Goal: Task Accomplishment & Management: Manage account settings

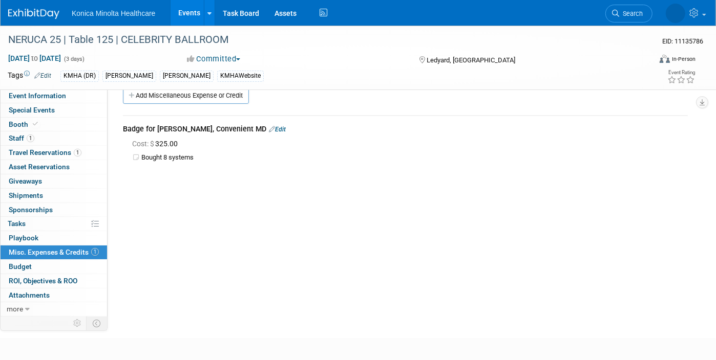
click at [190, 12] on link "Events" at bounding box center [189, 13] width 37 height 26
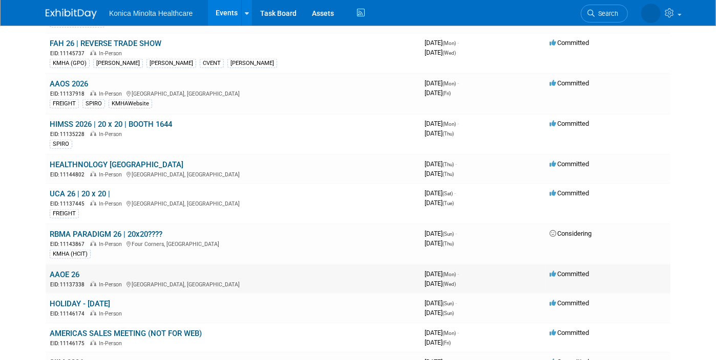
scroll to position [960, 0]
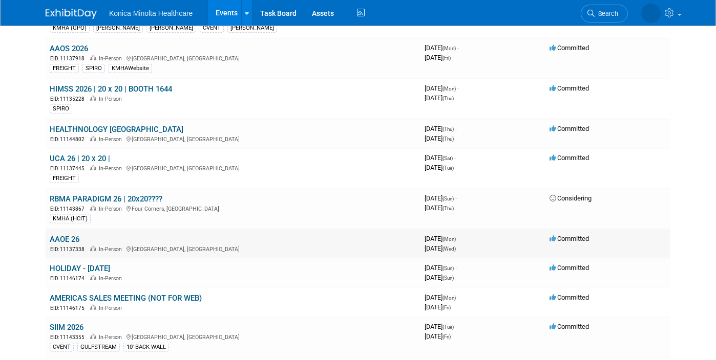
click at [54, 235] on link "AAOE 26" at bounding box center [65, 239] width 30 height 9
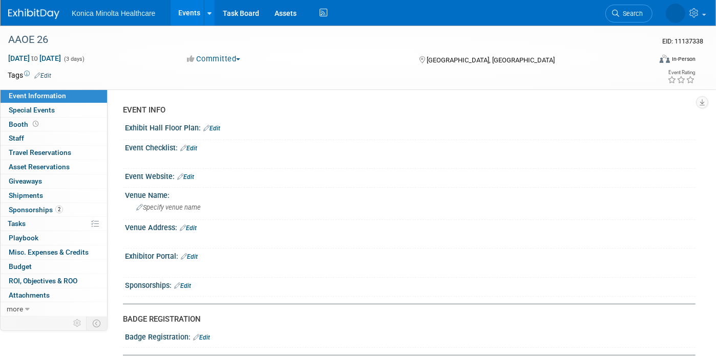
click at [194, 257] on link "Edit" at bounding box center [189, 256] width 17 height 7
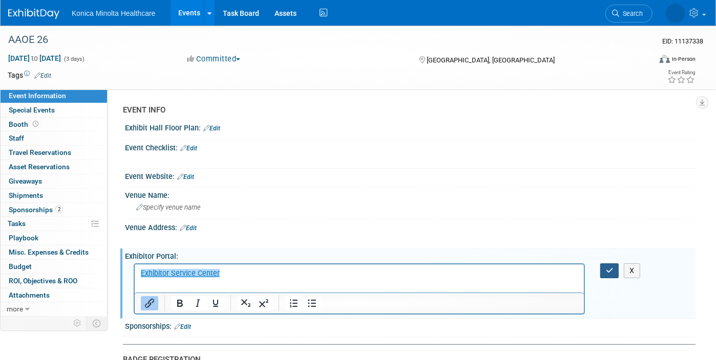
click at [614, 270] on button "button" at bounding box center [609, 271] width 19 height 15
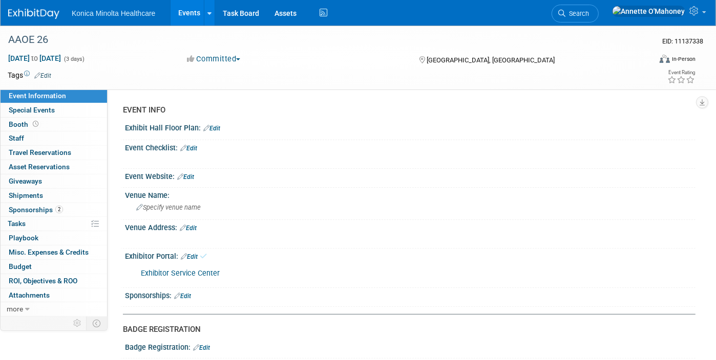
click at [193, 255] on link "Edit" at bounding box center [189, 256] width 17 height 7
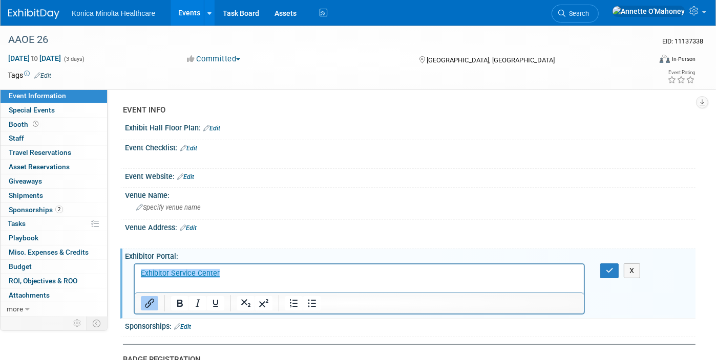
click at [233, 274] on p "﻿Exhibitor Service Center" at bounding box center [358, 273] width 437 height 10
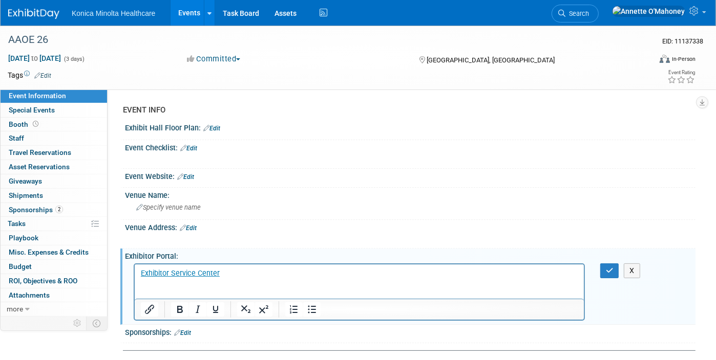
click at [162, 290] on p "Rich Text Area. Press ALT-0 for help." at bounding box center [358, 294] width 437 height 10
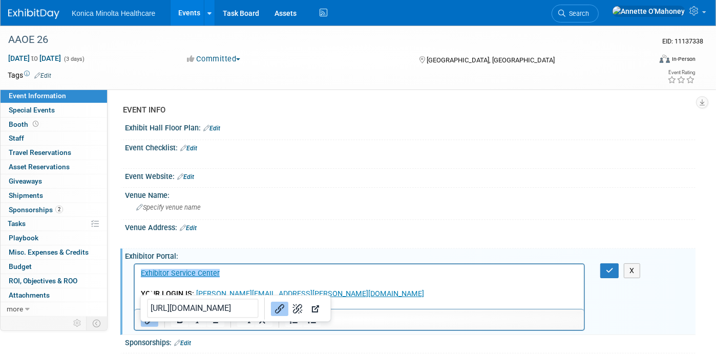
click at [429, 289] on p "YOUR LOGIN IS: annette.omahoney@konicaminolta.com YOUR PASSWORD IS : ZUZC2874" at bounding box center [358, 299] width 437 height 20
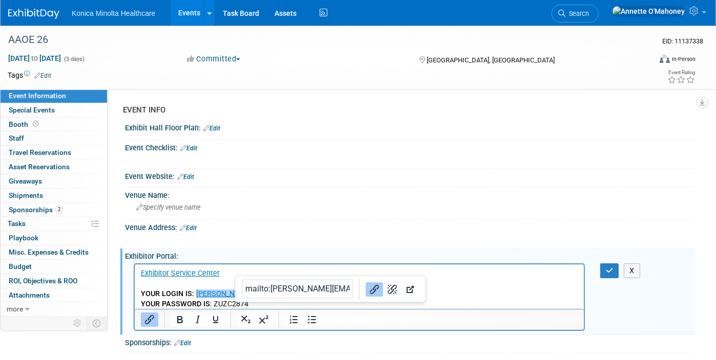
click at [621, 267] on div "X" at bounding box center [615, 271] width 31 height 15
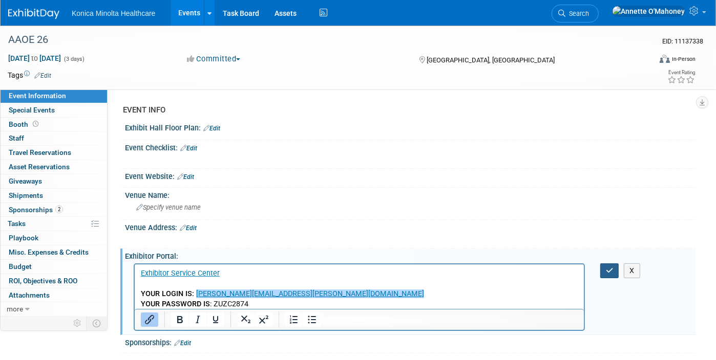
click at [608, 268] on icon "button" at bounding box center [610, 270] width 8 height 7
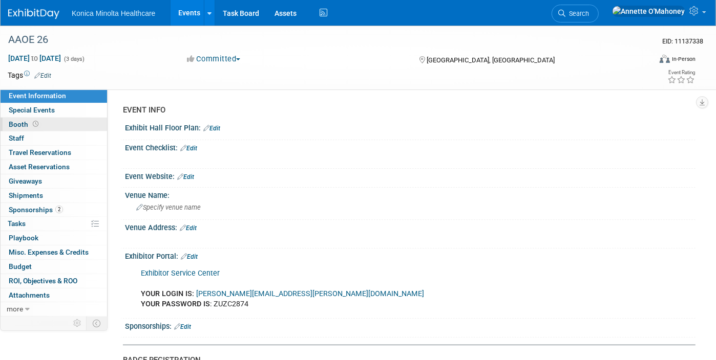
click at [33, 121] on icon at bounding box center [36, 124] width 6 height 6
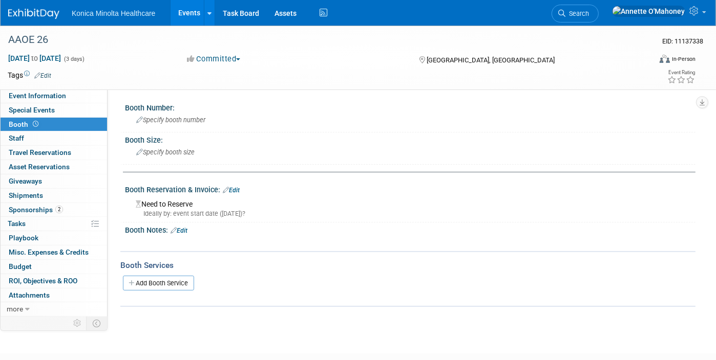
click at [236, 187] on link "Edit" at bounding box center [231, 190] width 17 height 7
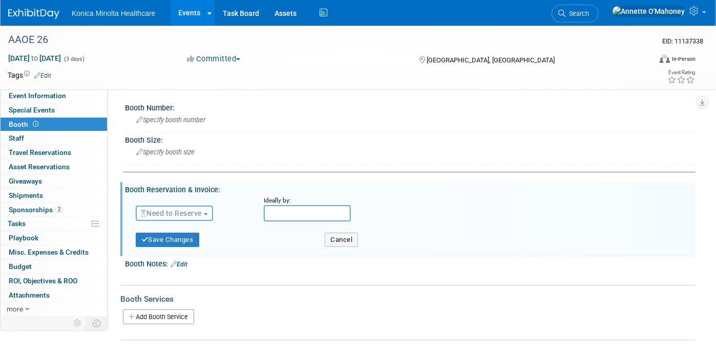
click at [202, 215] on span "Need to Reserve" at bounding box center [171, 213] width 61 height 8
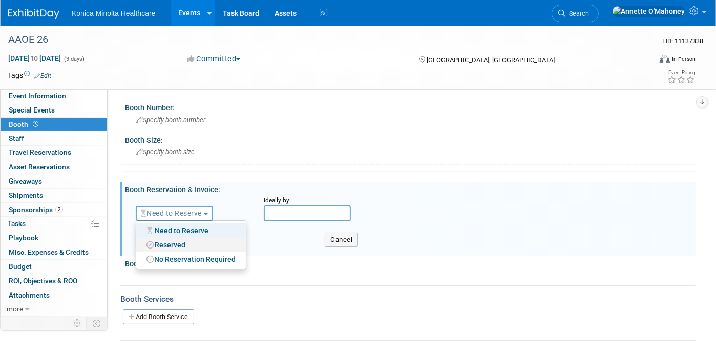
click at [202, 246] on link "Reserved" at bounding box center [191, 245] width 110 height 14
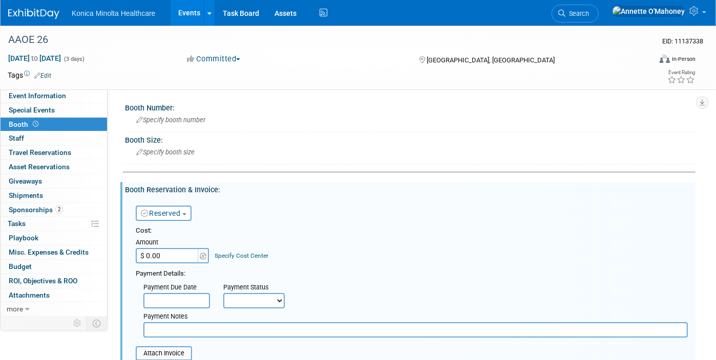
click at [180, 253] on input "$ 0.00" at bounding box center [168, 255] width 64 height 15
type input "$ 18,525.00"
click at [248, 252] on link "Specify Cost Center" at bounding box center [242, 255] width 54 height 7
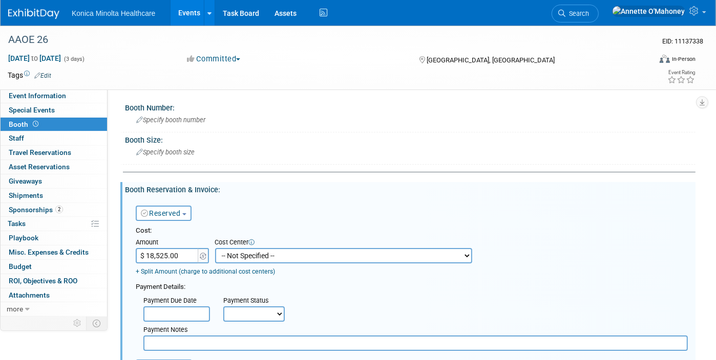
click at [249, 252] on select "-- Not Specified -- AAOS 10-21310-250000-10030 AHRA 10-21310-250000-10080 NERUC…" at bounding box center [343, 255] width 257 height 15
click at [696, 12] on icon at bounding box center [695, 10] width 12 height 9
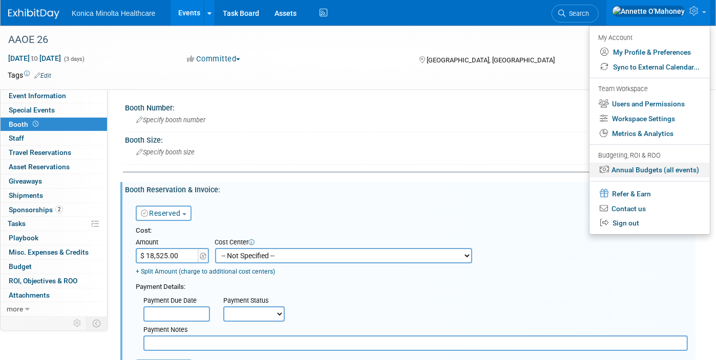
click at [647, 169] on link "Annual Budgets (all events)" at bounding box center [649, 170] width 120 height 15
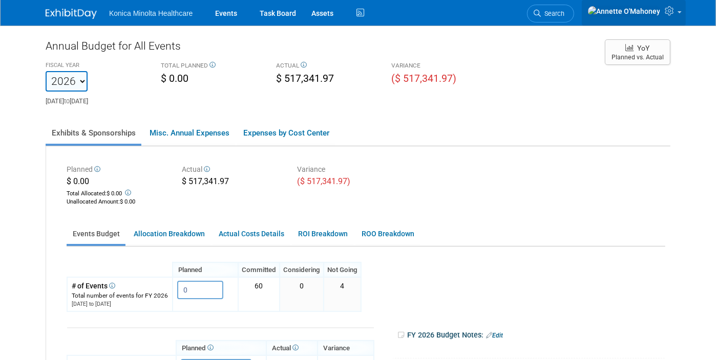
click at [682, 13] on span at bounding box center [679, 12] width 4 height 2
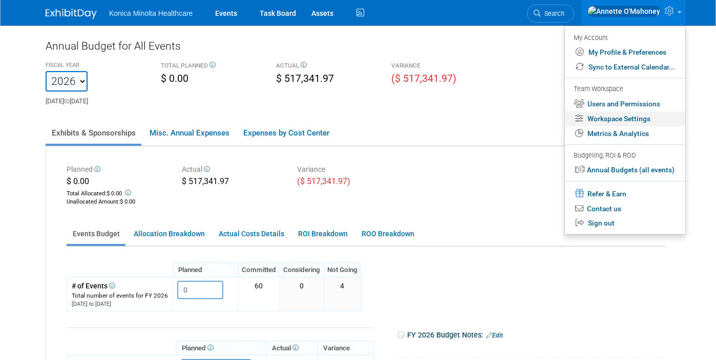
click at [647, 116] on link "Workspace Settings" at bounding box center [625, 119] width 120 height 15
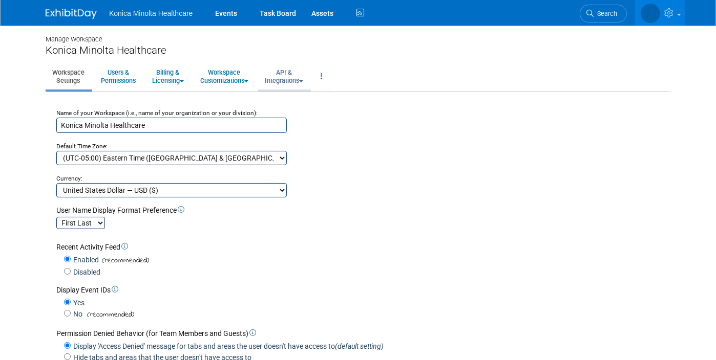
click at [303, 79] on icon at bounding box center [301, 81] width 4 height 7
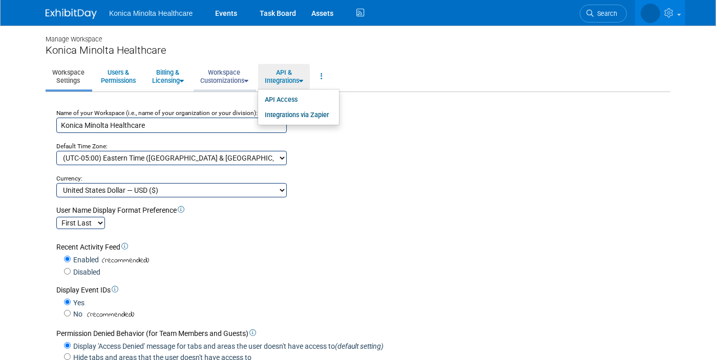
click at [246, 78] on icon at bounding box center [246, 81] width 4 height 7
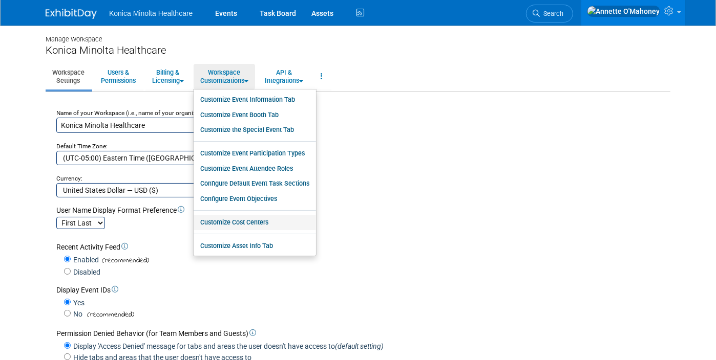
click at [270, 216] on link "Customize Cost Centers" at bounding box center [255, 222] width 122 height 15
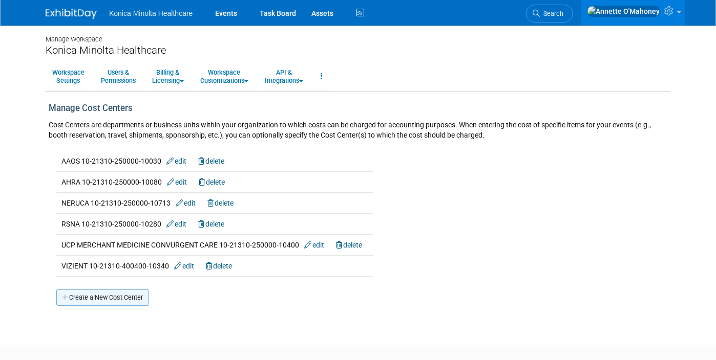
click at [117, 297] on link "Create a New Cost Center" at bounding box center [102, 298] width 93 height 16
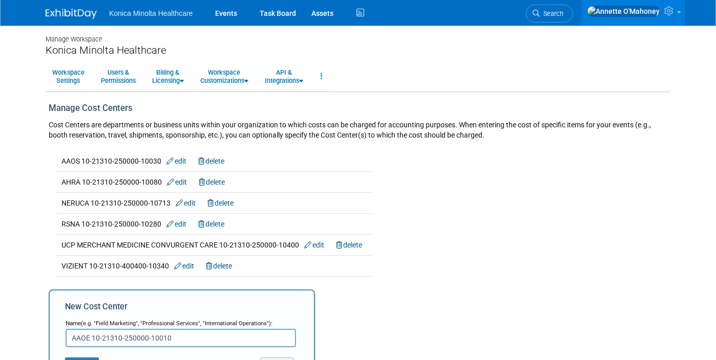
scroll to position [64, 0]
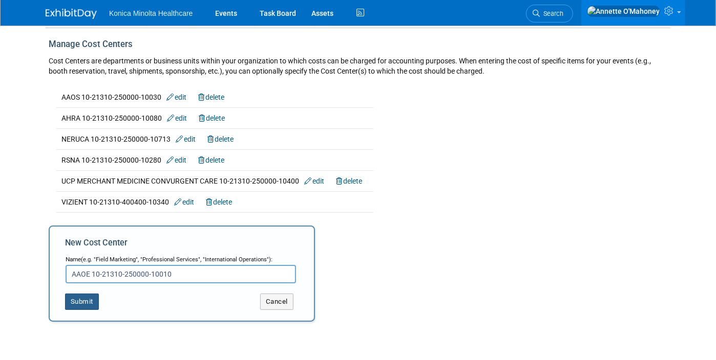
type input "AAOE 10-21310-250000-10010"
click at [78, 295] on button "Submit" at bounding box center [82, 302] width 34 height 16
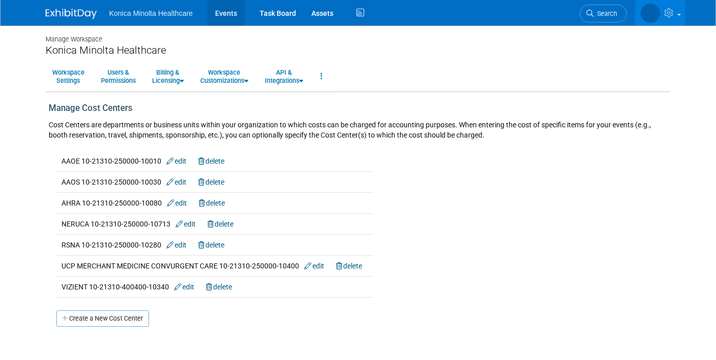
click at [221, 16] on link "Events" at bounding box center [225, 13] width 37 height 26
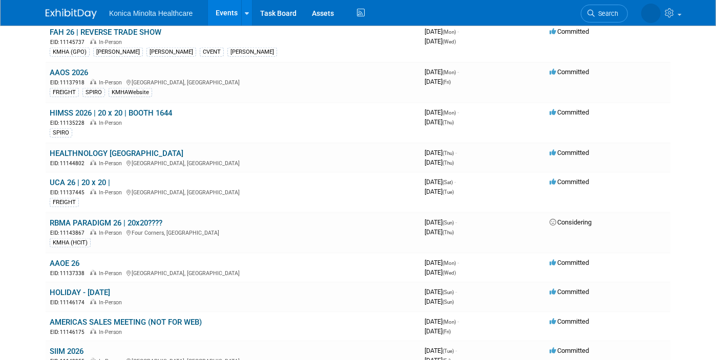
scroll to position [960, 0]
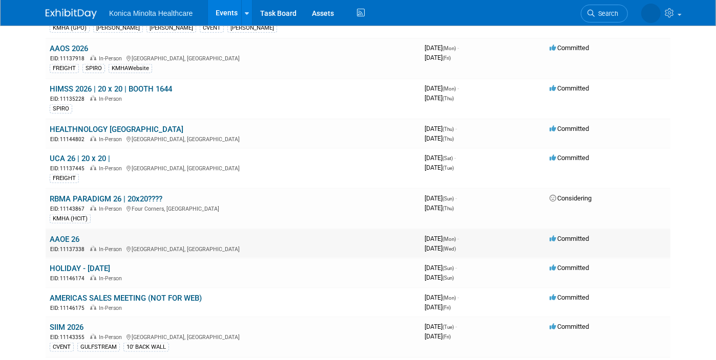
click at [60, 235] on link "AAOE 26" at bounding box center [65, 239] width 30 height 9
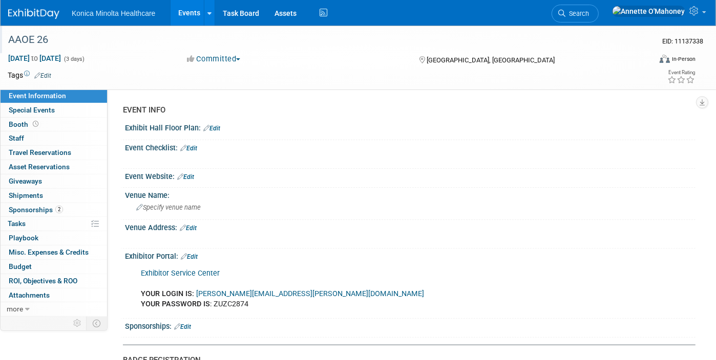
click at [49, 42] on div "AAOE 26" at bounding box center [321, 40] width 632 height 18
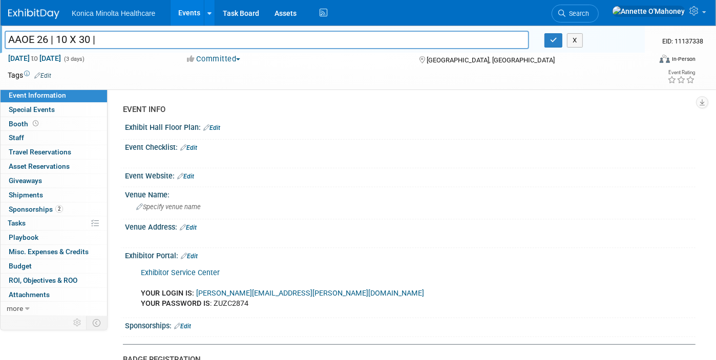
type input "AAOE 26 | 10 X 30 |"
click at [50, 72] on link "Edit" at bounding box center [42, 75] width 17 height 7
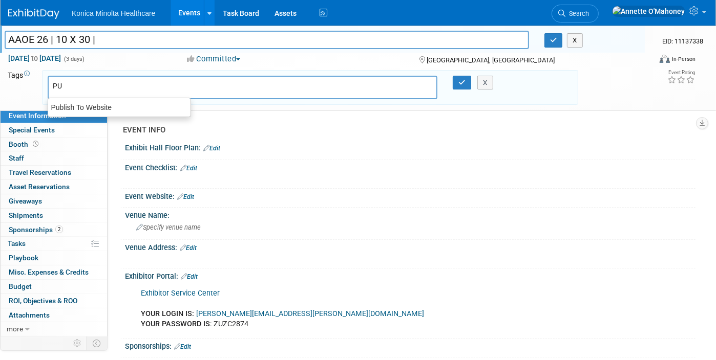
type input "PUB"
click at [72, 107] on div "Publish To Website" at bounding box center [119, 107] width 143 height 14
type input "Publish To Website"
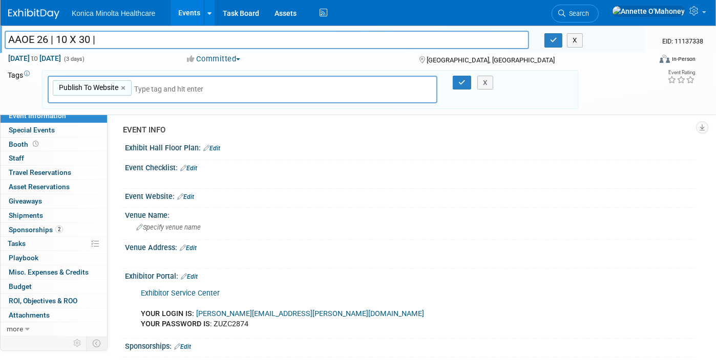
click at [164, 89] on input "text" at bounding box center [205, 89] width 143 height 10
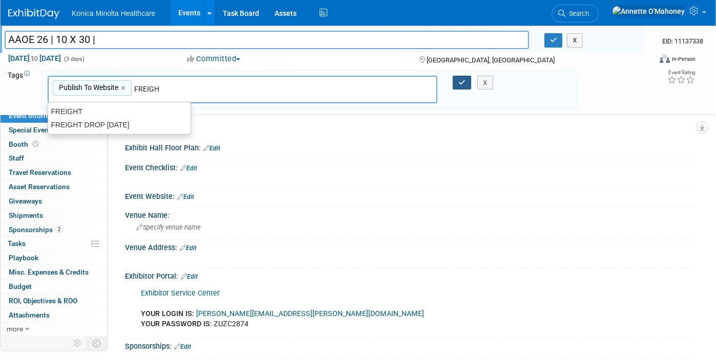
type input "FREIGHT"
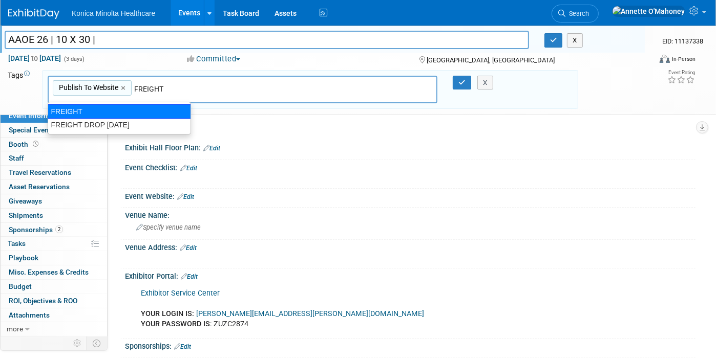
click at [112, 109] on div "FREIGHT" at bounding box center [119, 111] width 143 height 14
type input "Publish To Website, FREIGHT"
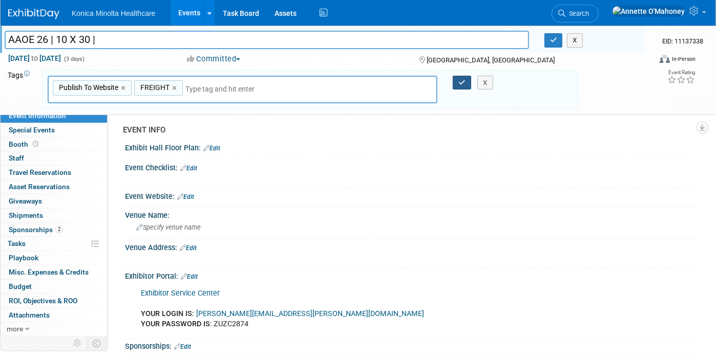
click at [463, 81] on icon "button" at bounding box center [461, 82] width 7 height 7
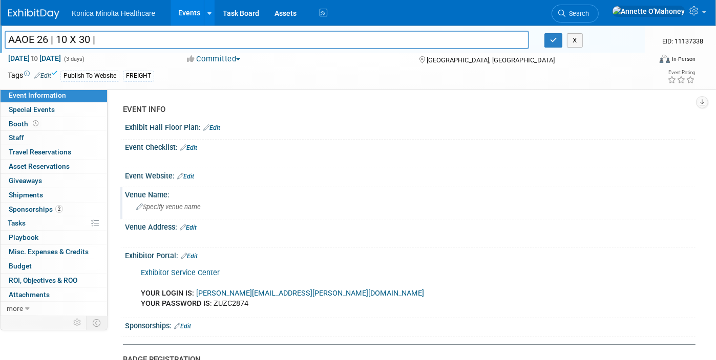
click at [180, 205] on span "Specify venue name" at bounding box center [168, 207] width 65 height 8
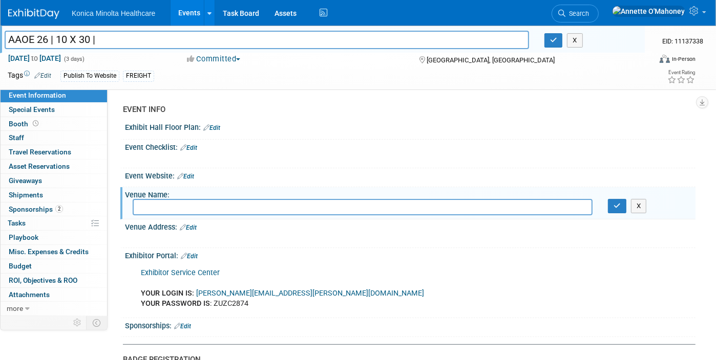
click at [205, 208] on input "text" at bounding box center [363, 207] width 460 height 16
type input "k"
type input "Kentucky International Convention Center"
click at [615, 204] on icon "button" at bounding box center [616, 206] width 7 height 7
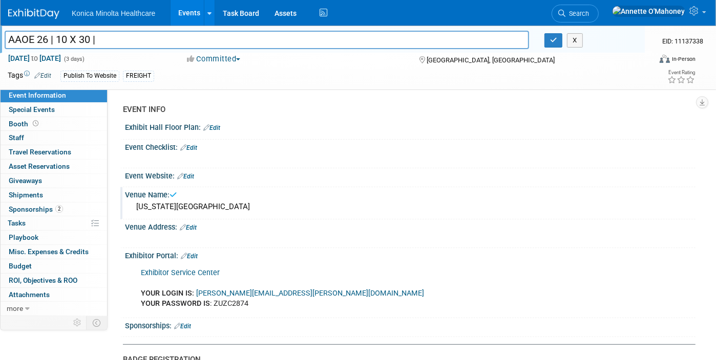
click at [196, 225] on link "Edit" at bounding box center [188, 227] width 17 height 7
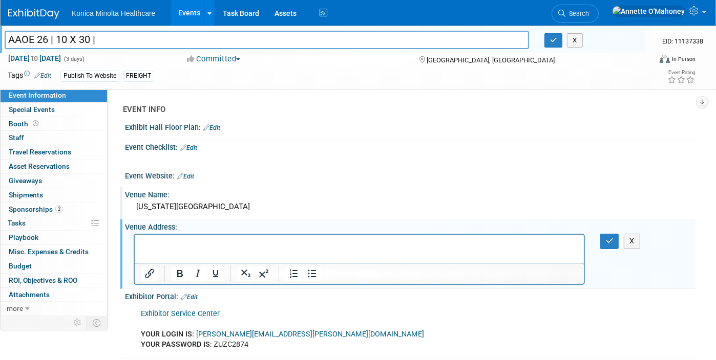
click at [180, 245] on p "Rich Text Area. Press ALT-0 for help." at bounding box center [358, 244] width 437 height 10
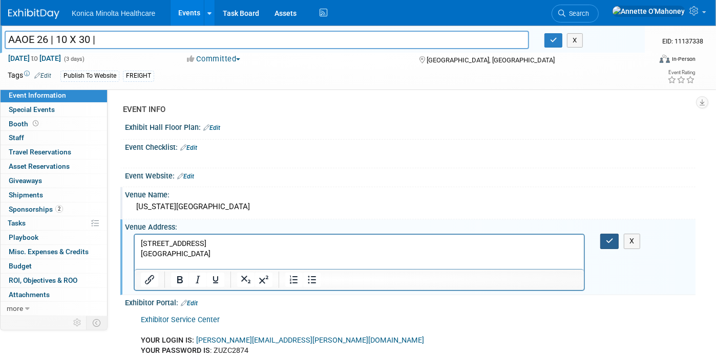
click at [609, 241] on icon "button" at bounding box center [610, 241] width 8 height 7
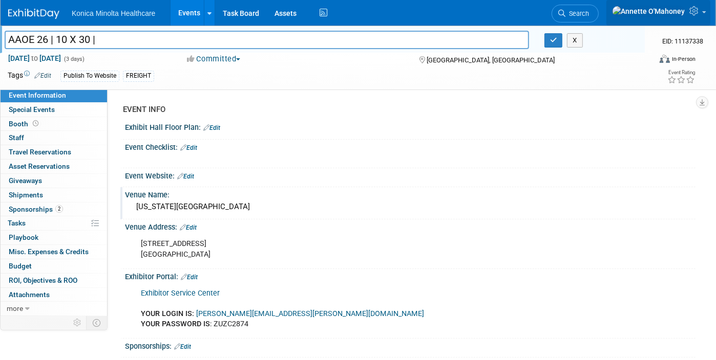
click at [704, 12] on link at bounding box center [658, 13] width 104 height 26
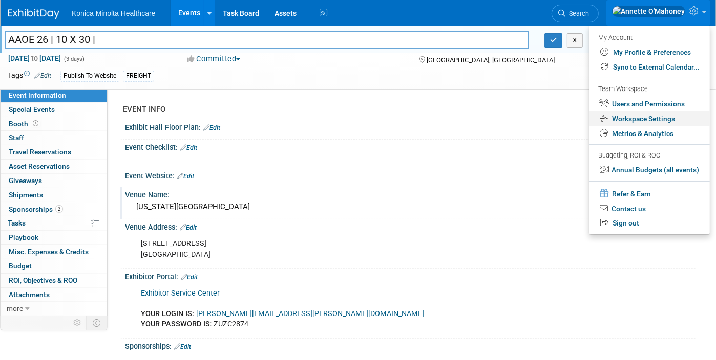
click at [653, 115] on link "Workspace Settings" at bounding box center [649, 119] width 120 height 15
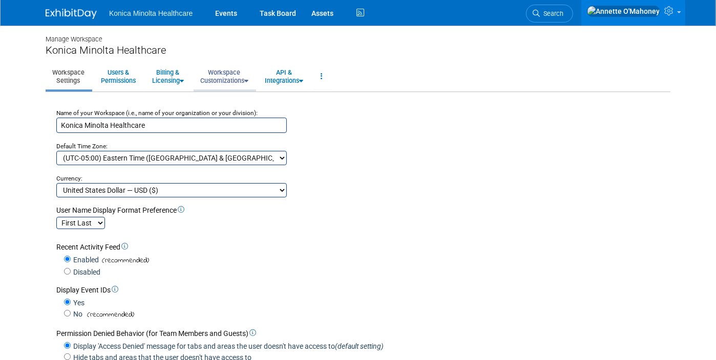
click at [231, 76] on link "Workspace Customizations" at bounding box center [224, 76] width 61 height 25
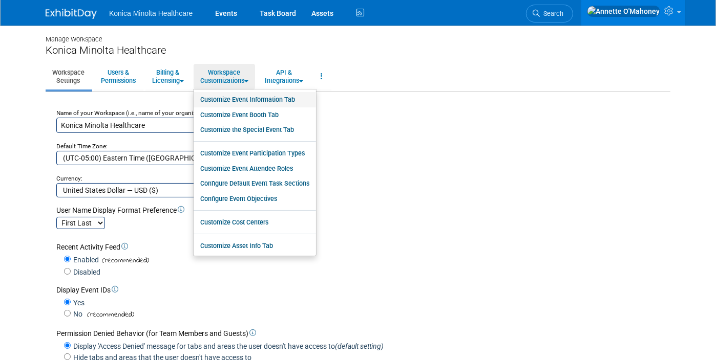
click at [221, 100] on link "Customize Event Information Tab" at bounding box center [255, 99] width 122 height 15
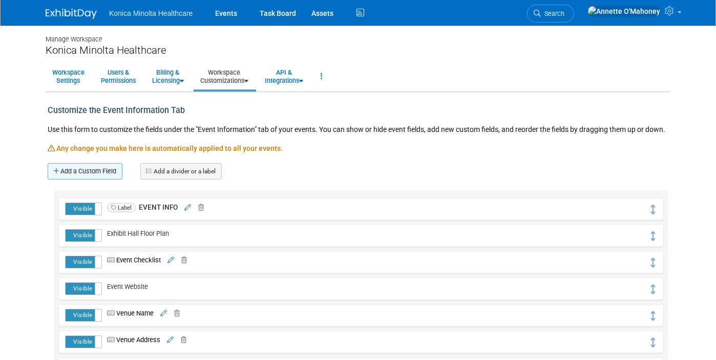
click at [86, 172] on link "Add a Custom Field" at bounding box center [85, 171] width 75 height 16
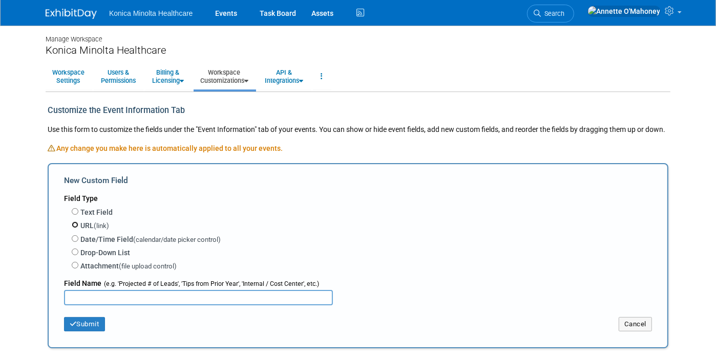
click at [72, 224] on input "URL (link)" at bounding box center [75, 225] width 7 height 7
radio input "true"
click at [84, 293] on input "text" at bounding box center [198, 297] width 269 height 15
type input "Venue Website"
click at [86, 322] on button "Submit" at bounding box center [84, 324] width 41 height 14
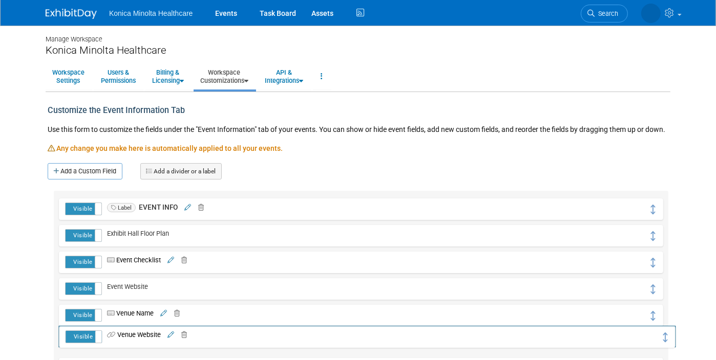
drag, startPoint x: 661, startPoint y: 208, endPoint x: 667, endPoint y: 336, distance: 128.2
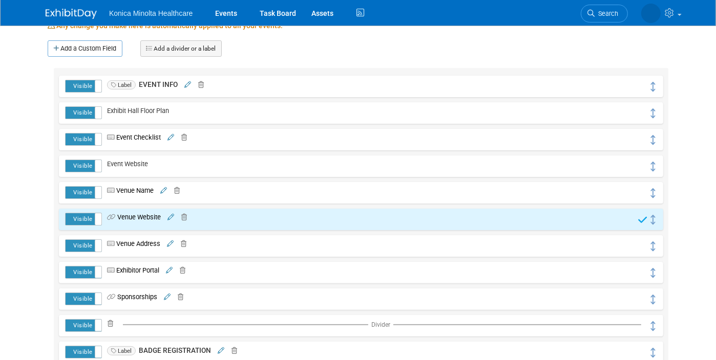
scroll to position [128, 0]
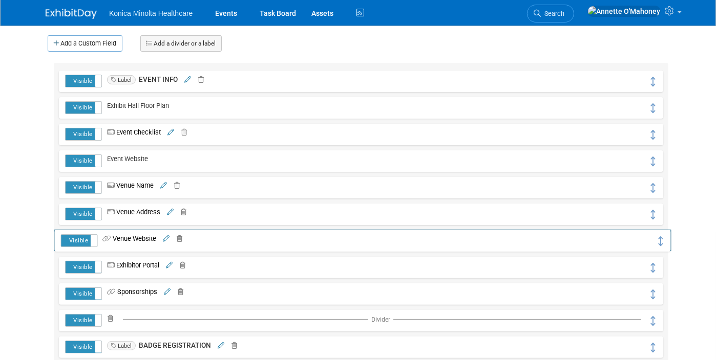
drag, startPoint x: 658, startPoint y: 211, endPoint x: 660, endPoint y: 238, distance: 26.6
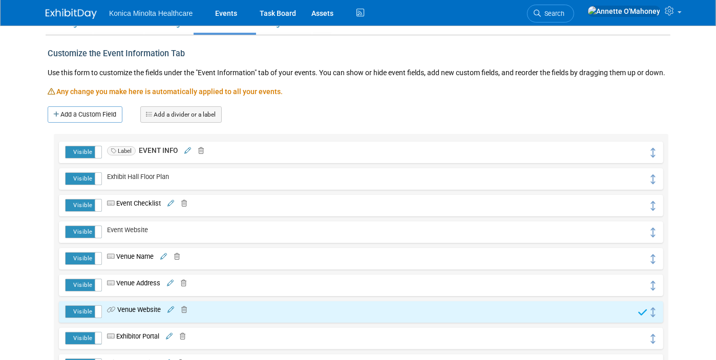
scroll to position [0, 0]
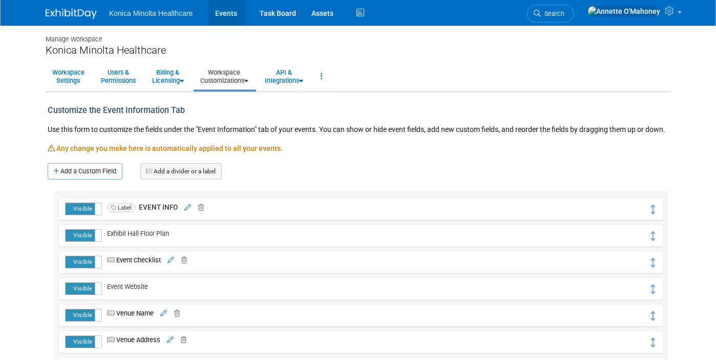
click at [222, 12] on link "Events" at bounding box center [225, 13] width 37 height 26
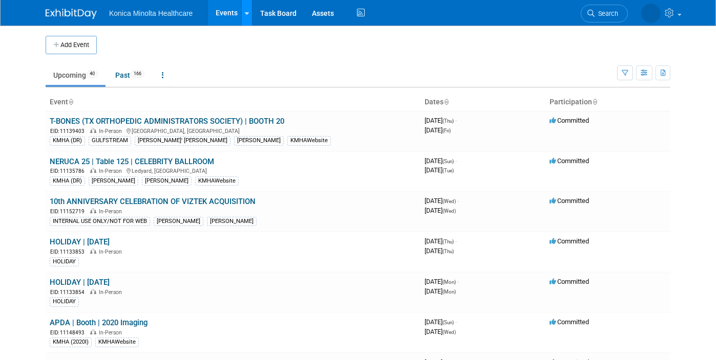
click at [241, 15] on link at bounding box center [246, 13] width 11 height 26
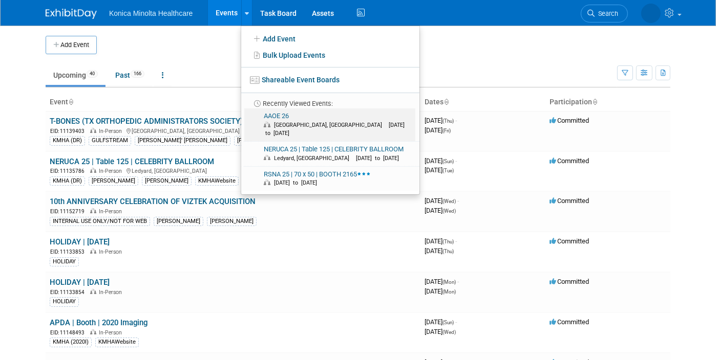
click at [279, 113] on link "AAOE 26 [GEOGRAPHIC_DATA], [GEOGRAPHIC_DATA] [DATE] to [DATE]" at bounding box center [329, 125] width 171 height 33
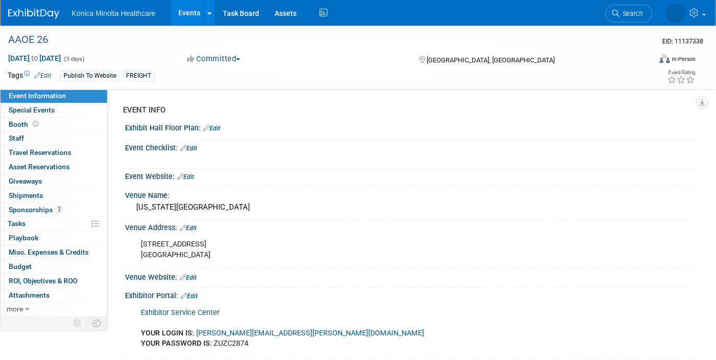
click at [189, 274] on link "Edit" at bounding box center [188, 277] width 17 height 7
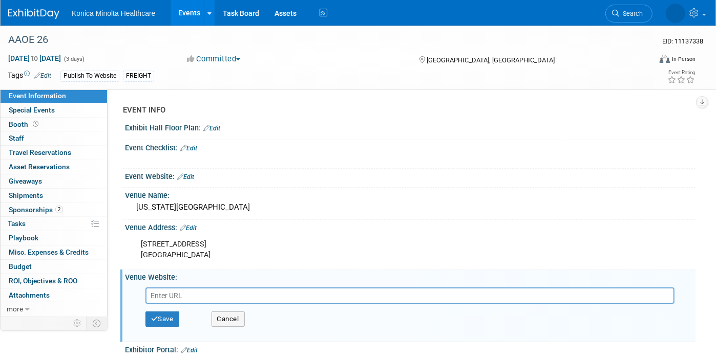
click at [226, 288] on input "text" at bounding box center [409, 296] width 529 height 16
paste input "[URL][DOMAIN_NAME]"
type input "[URL][DOMAIN_NAME]"
click at [168, 318] on button "Save" at bounding box center [162, 319] width 34 height 15
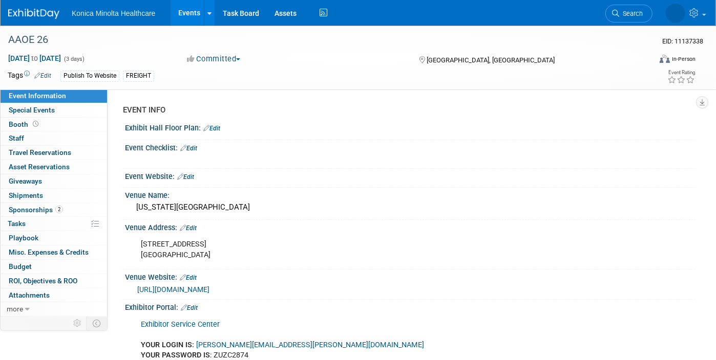
click at [187, 4] on link "Events" at bounding box center [189, 13] width 37 height 26
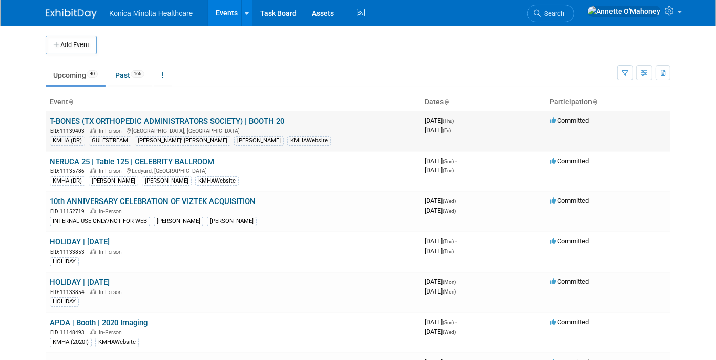
click at [175, 118] on link "T-BONES (TX ORTHOPEDIC ADMINISTRATORS SOCIETY) | BOOTH 20" at bounding box center [167, 121] width 235 height 9
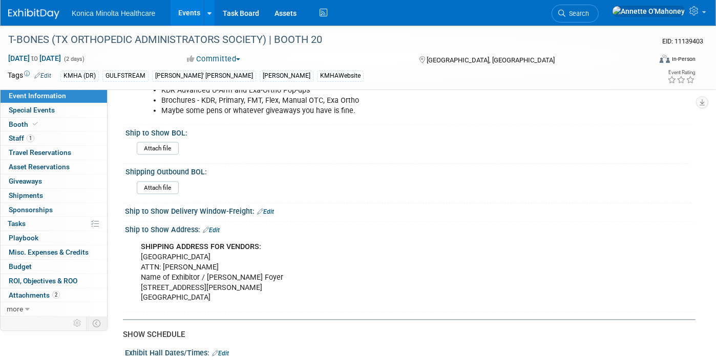
scroll to position [1280, 0]
